Goal: Transaction & Acquisition: Purchase product/service

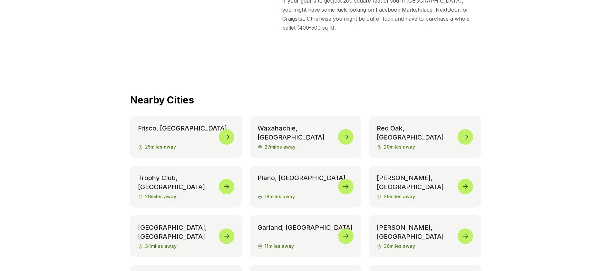
scroll to position [3140, 0]
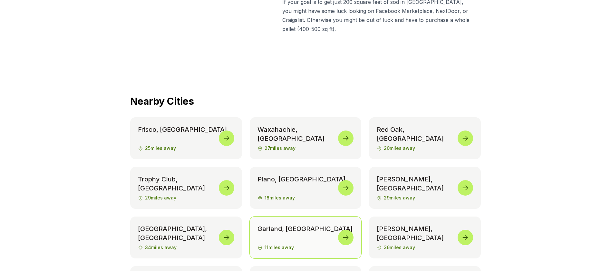
click at [345, 233] on icon at bounding box center [346, 237] width 8 height 8
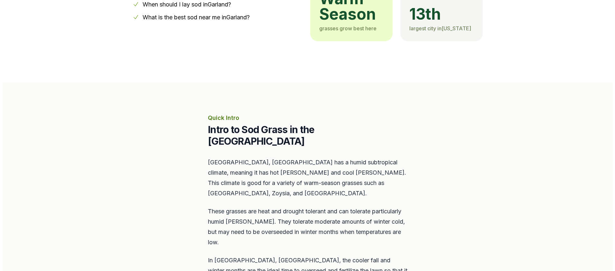
scroll to position [257, 0]
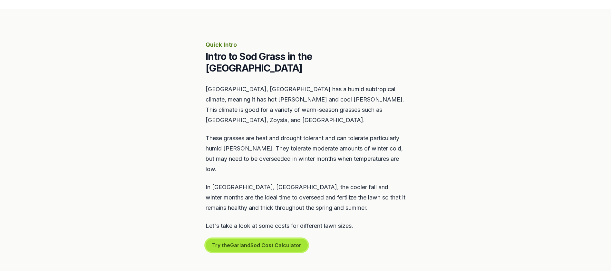
click at [266, 239] on button "Try the Garland Sod Cost Calculator" at bounding box center [256, 245] width 102 height 13
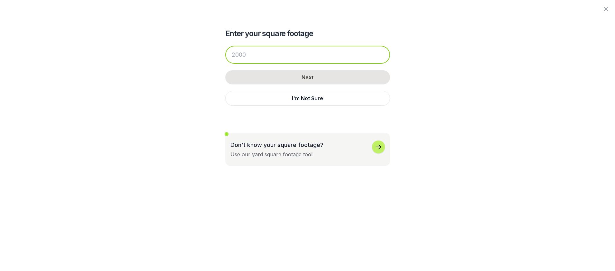
click at [263, 55] on input "number" at bounding box center [307, 55] width 165 height 18
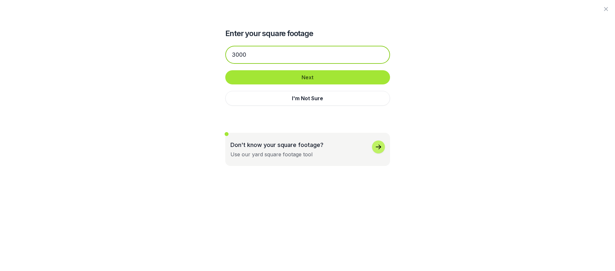
type input "3000"
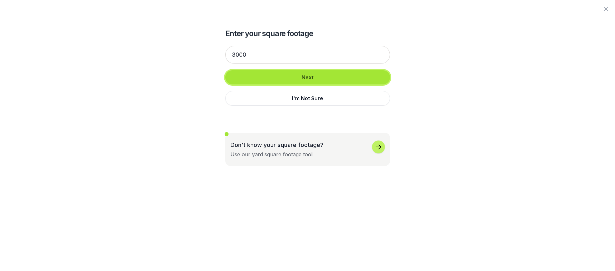
click at [309, 75] on button "Next" at bounding box center [307, 77] width 165 height 14
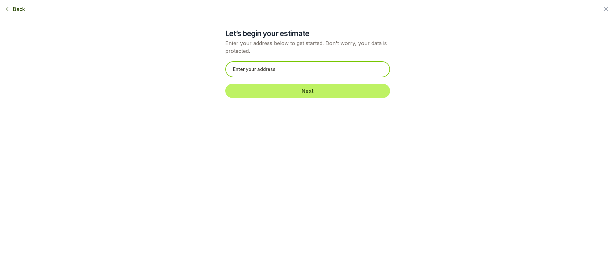
click at [303, 68] on input "text" at bounding box center [307, 69] width 165 height 16
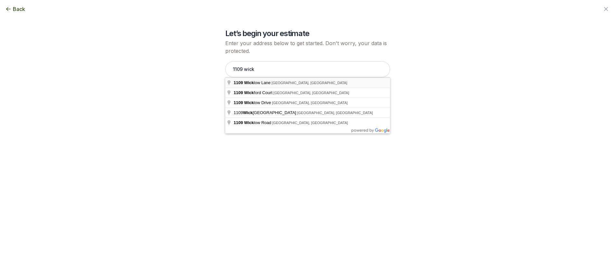
type input "[STREET_ADDRESS]"
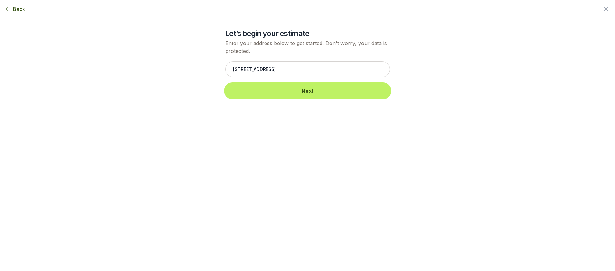
click at [303, 92] on button "Next" at bounding box center [307, 91] width 165 height 14
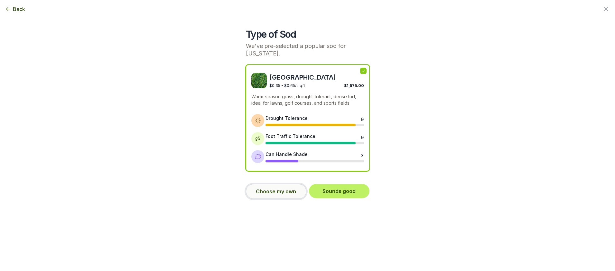
click at [271, 185] on button "Choose my own" at bounding box center [276, 191] width 61 height 15
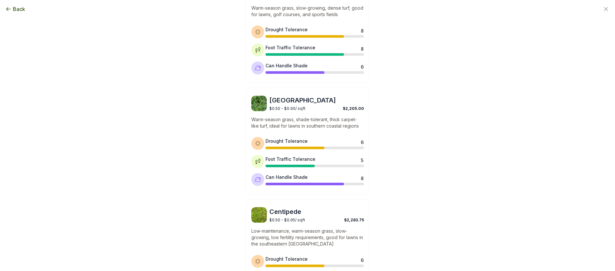
scroll to position [286, 0]
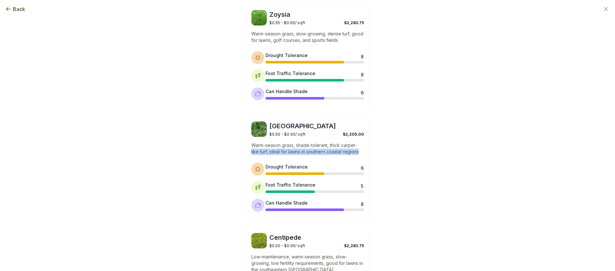
drag, startPoint x: 99, startPoint y: 160, endPoint x: 126, endPoint y: 170, distance: 29.1
click at [119, 169] on div "Back Enter your square footage 3000 Next I'm Not Sure Let’s begin your estimate…" at bounding box center [307, 135] width 615 height 271
click at [428, 135] on div "Type of Sod We've pre-selected a popular sod for [US_STATE]. Bermuda $0.35 - $0…" at bounding box center [308, 100] width 350 height 773
click at [322, 130] on div "$0.50 - $0.90 / sqft $2,205.00" at bounding box center [317, 133] width 95 height 6
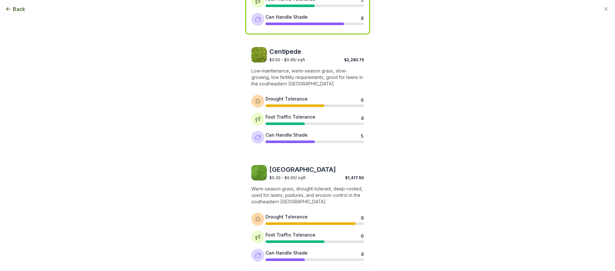
scroll to position [495, 0]
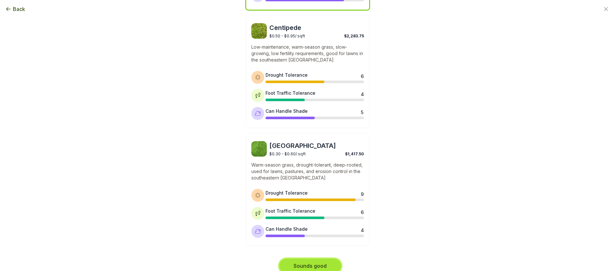
click at [317, 259] on button "Sounds good" at bounding box center [311, 266] width 62 height 14
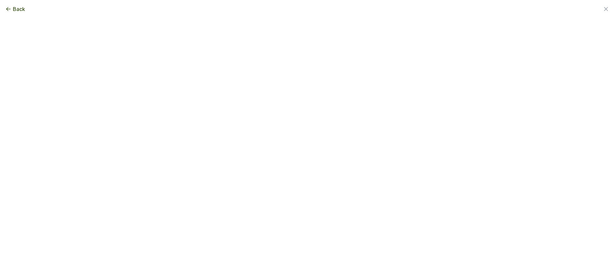
scroll to position [0, 0]
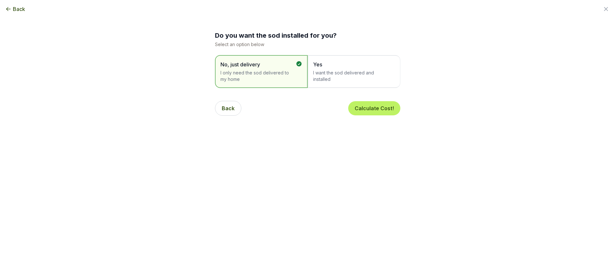
click at [333, 71] on span "I want the sod delivered and installed" at bounding box center [350, 76] width 75 height 13
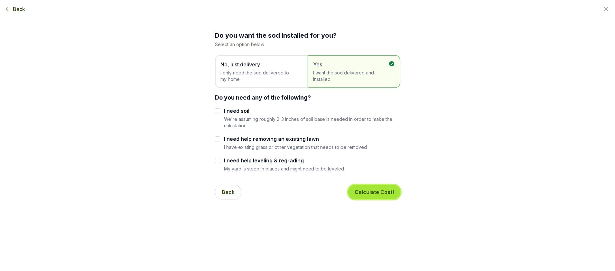
click at [374, 191] on button "Calculate Cost!" at bounding box center [374, 192] width 52 height 14
